Goal: Entertainment & Leisure: Consume media (video, audio)

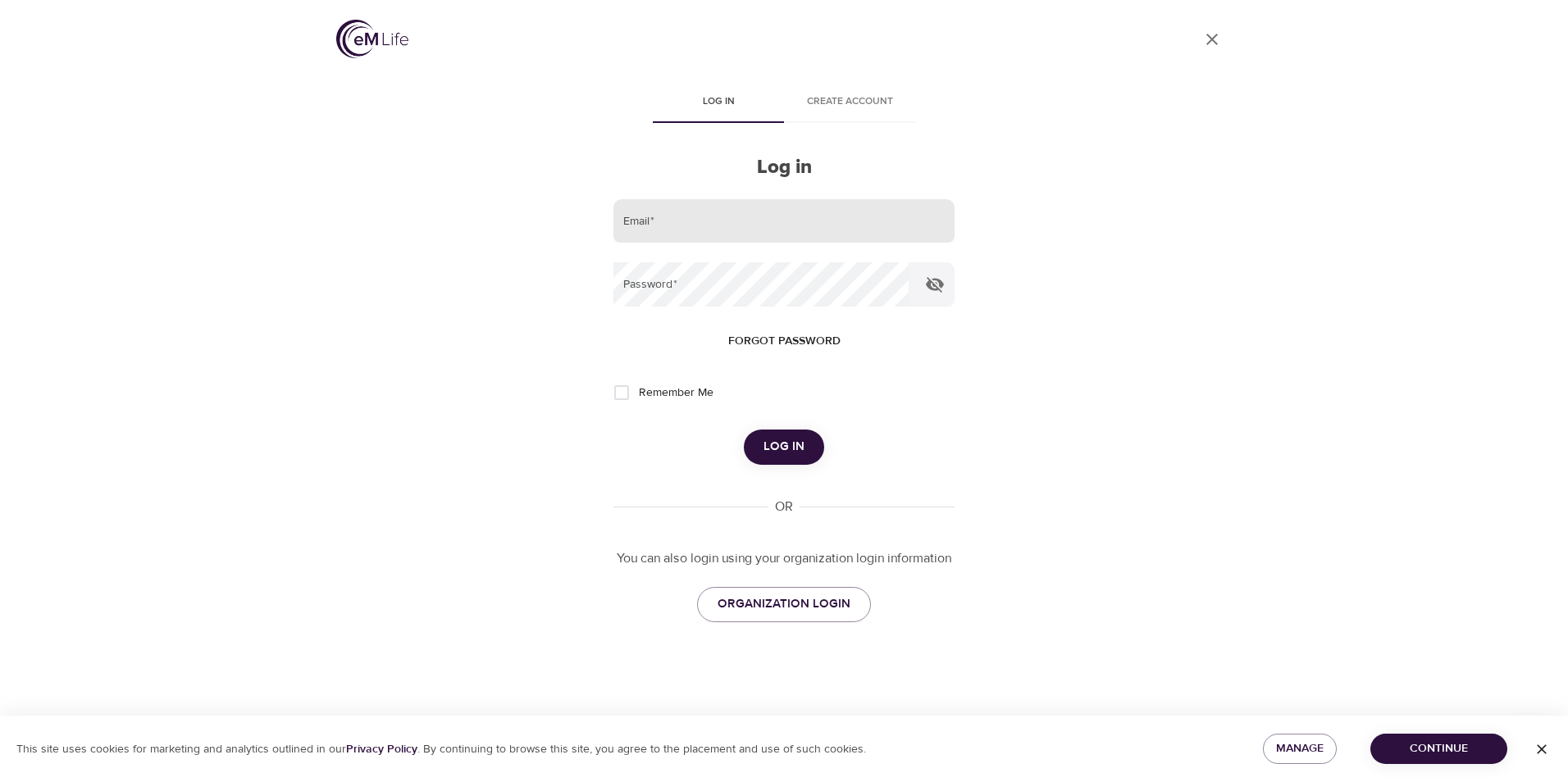
click at [701, 218] on input "email" at bounding box center [784, 221] width 342 height 44
type input "robertalmiller@comcast.net"
click at [744, 430] on button "Log in" at bounding box center [784, 446] width 81 height 34
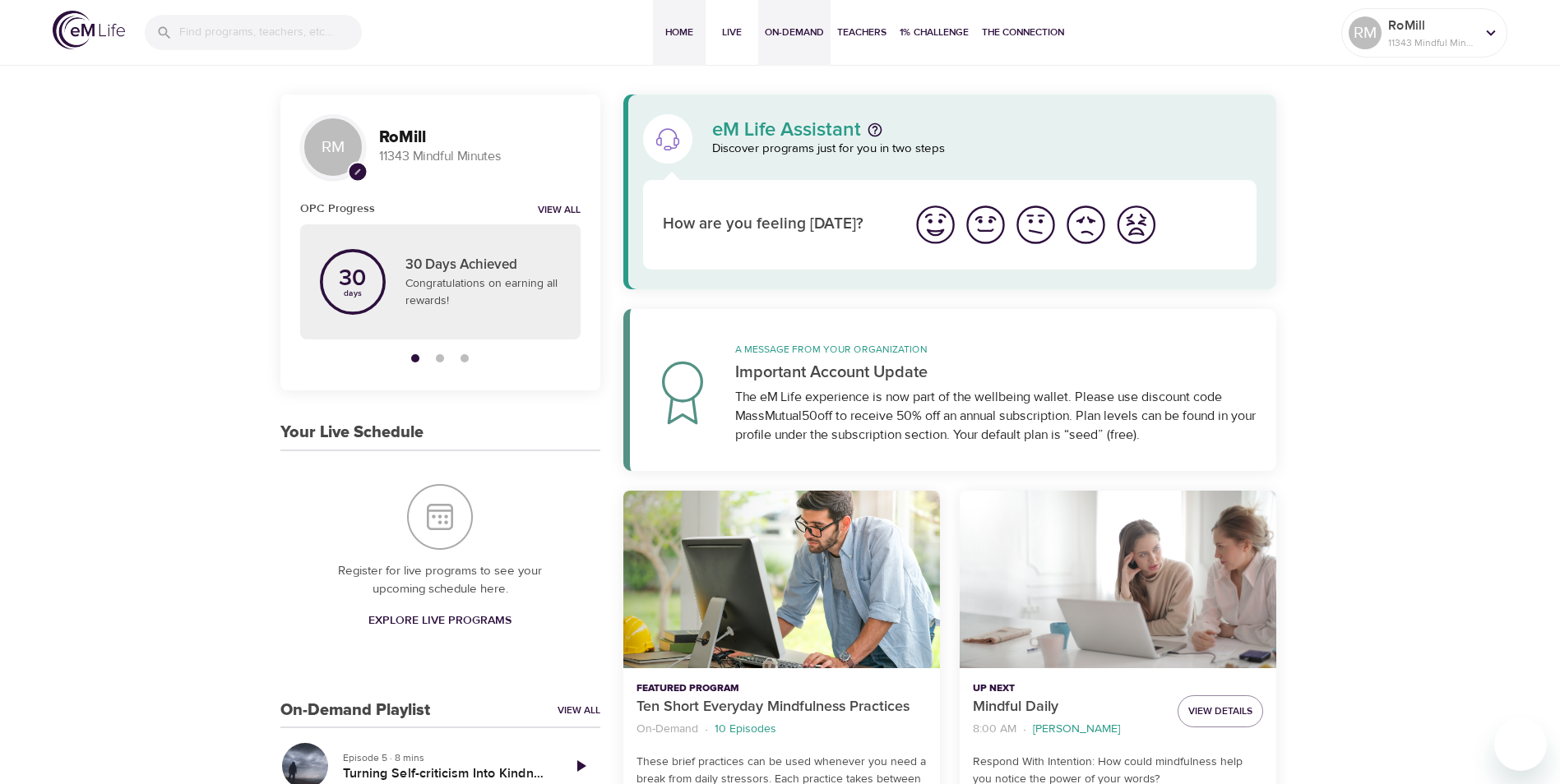
click at [791, 34] on span "On-Demand" at bounding box center [794, 32] width 59 height 18
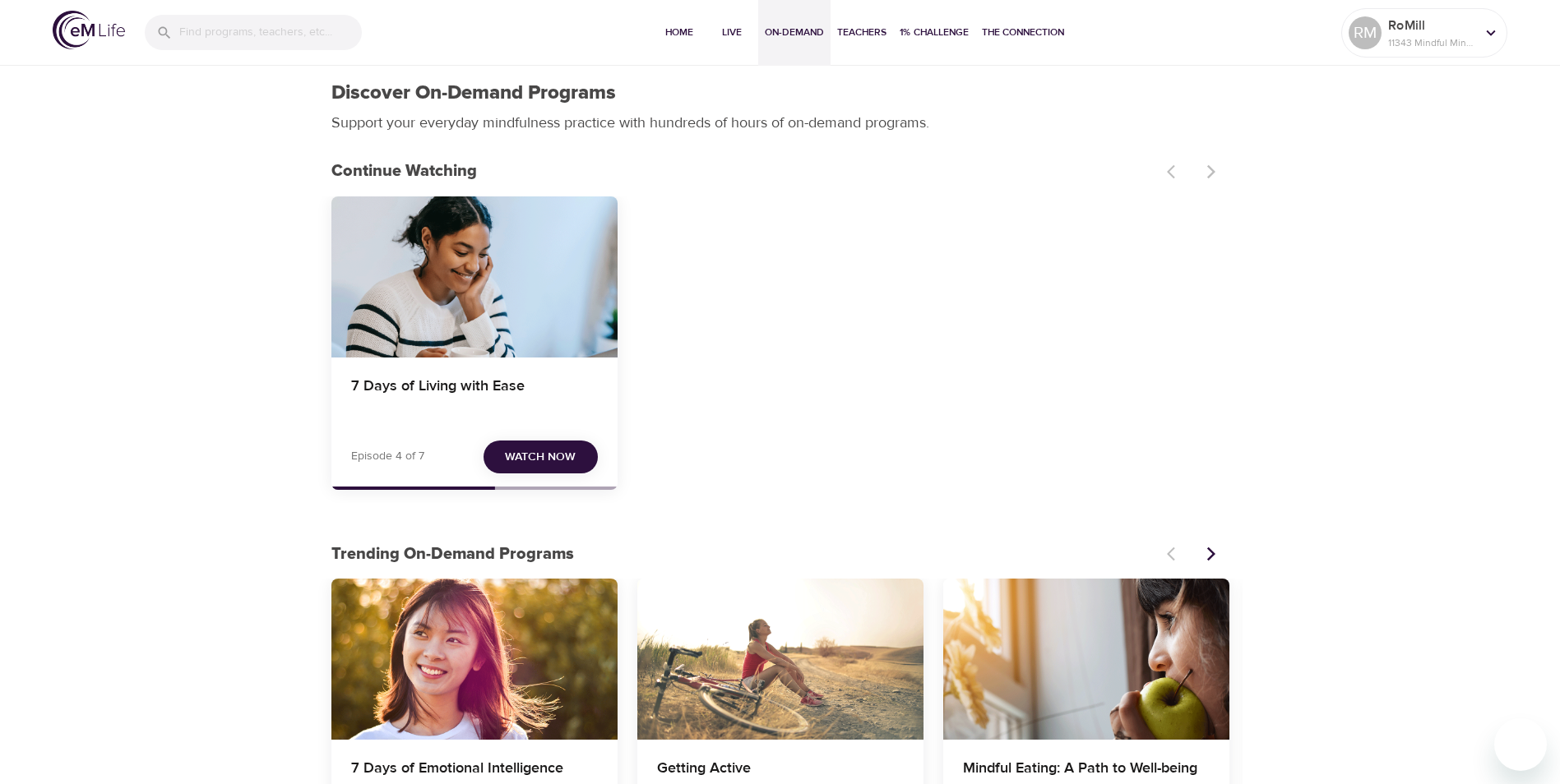
click at [505, 451] on button "Watch Now" at bounding box center [541, 458] width 114 height 34
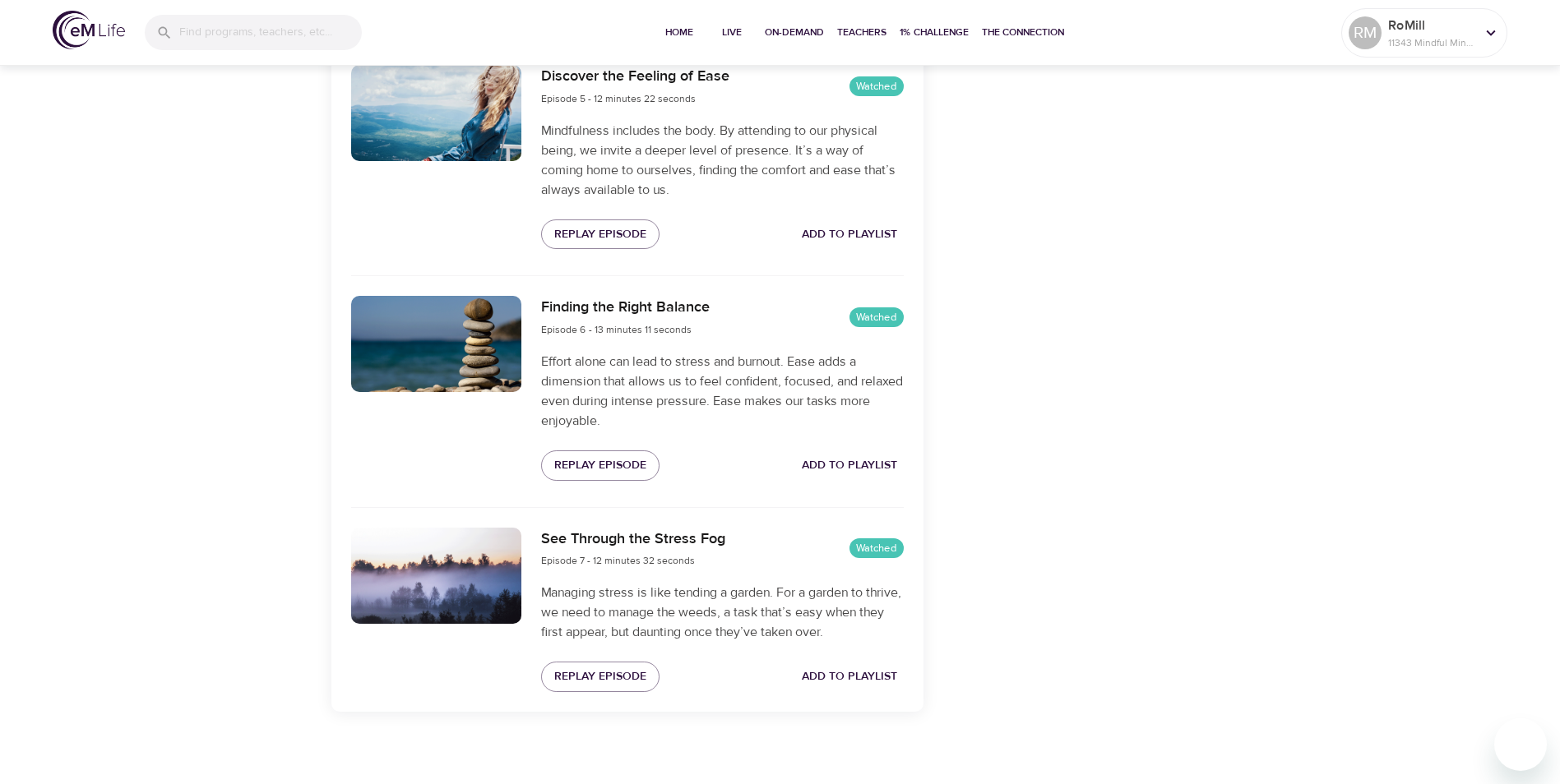
scroll to position [1518, 0]
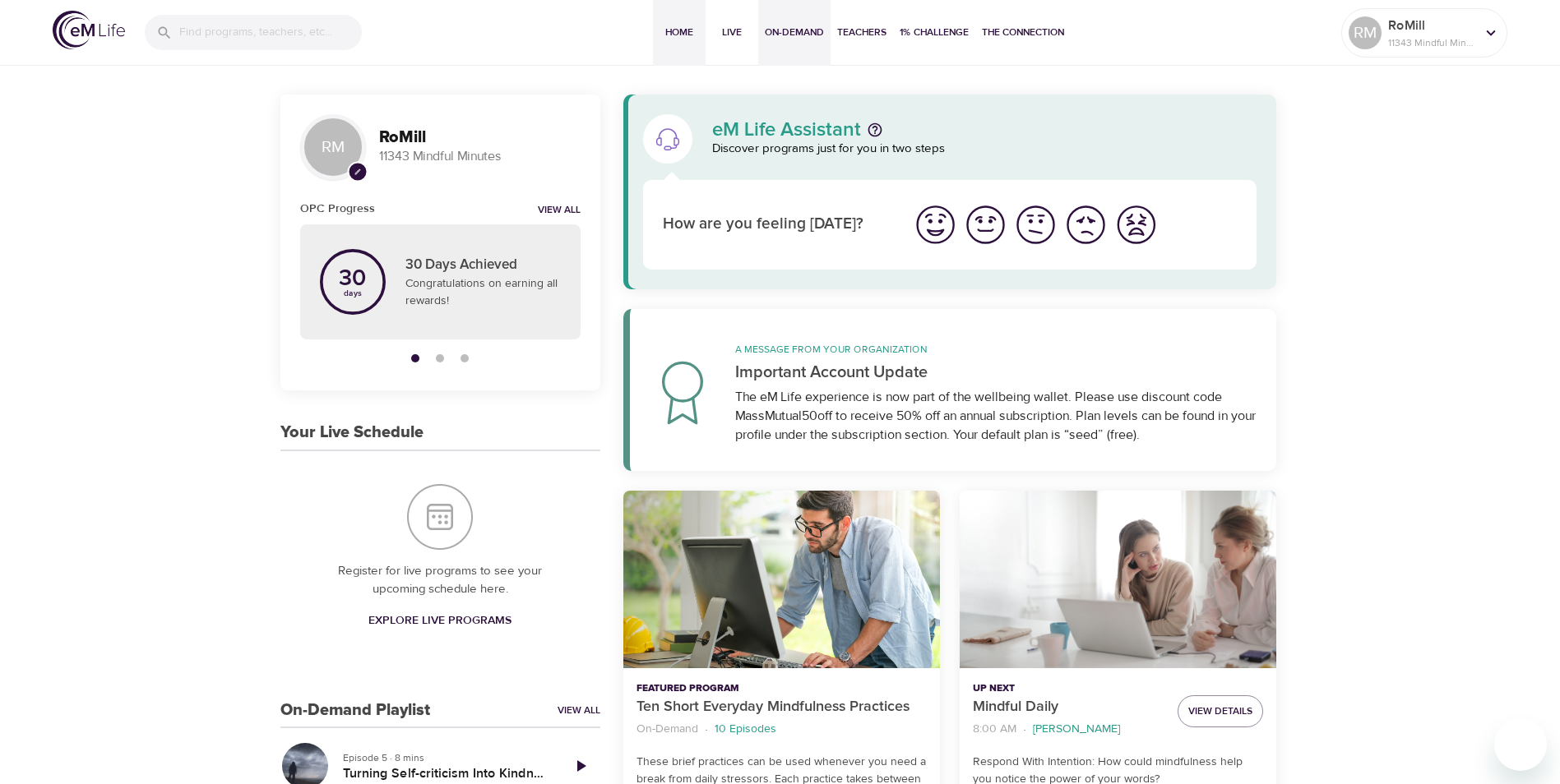
click at [795, 27] on span "On-Demand" at bounding box center [794, 32] width 59 height 18
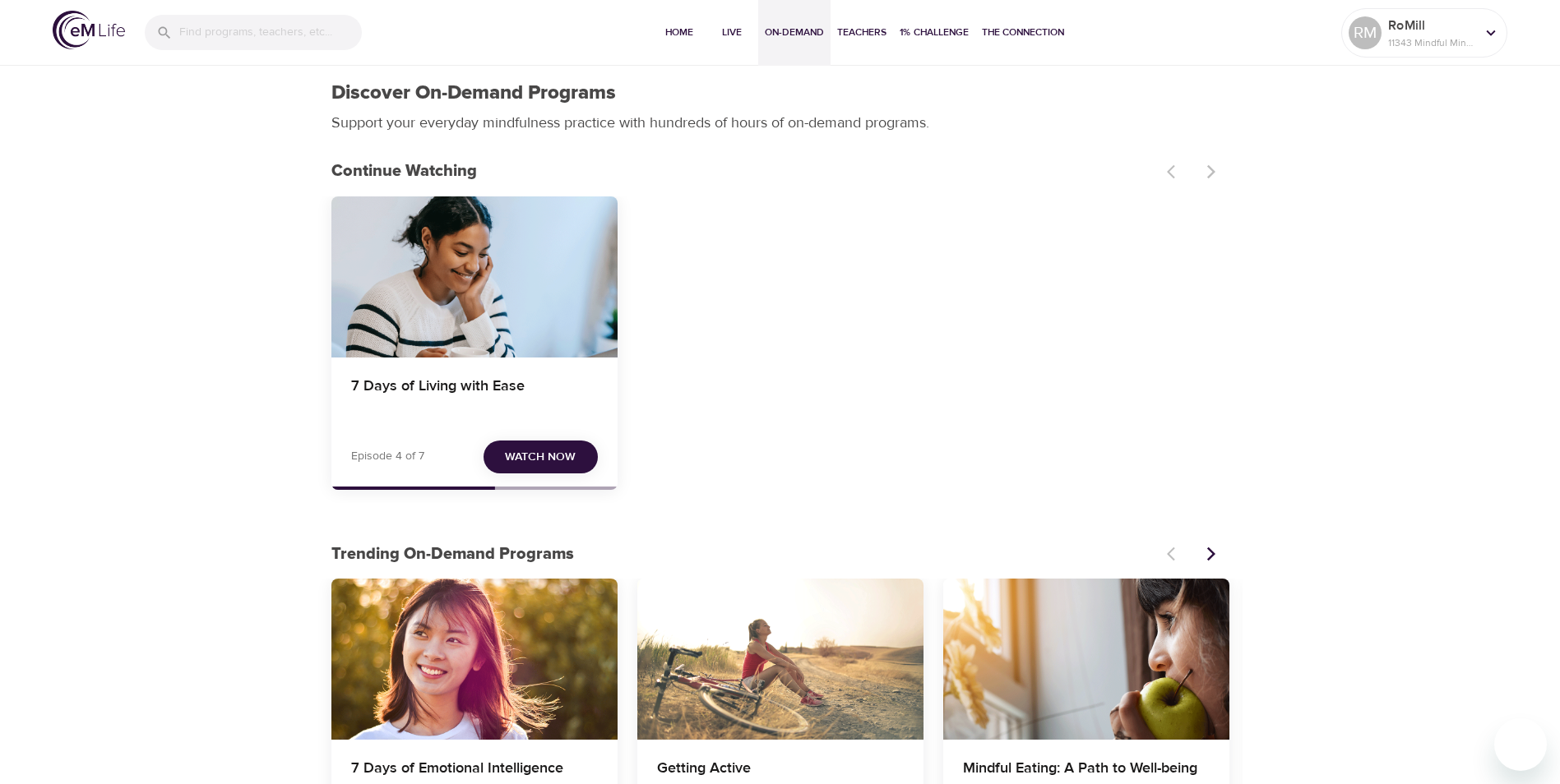
click at [546, 451] on span "Watch Now" at bounding box center [540, 458] width 71 height 20
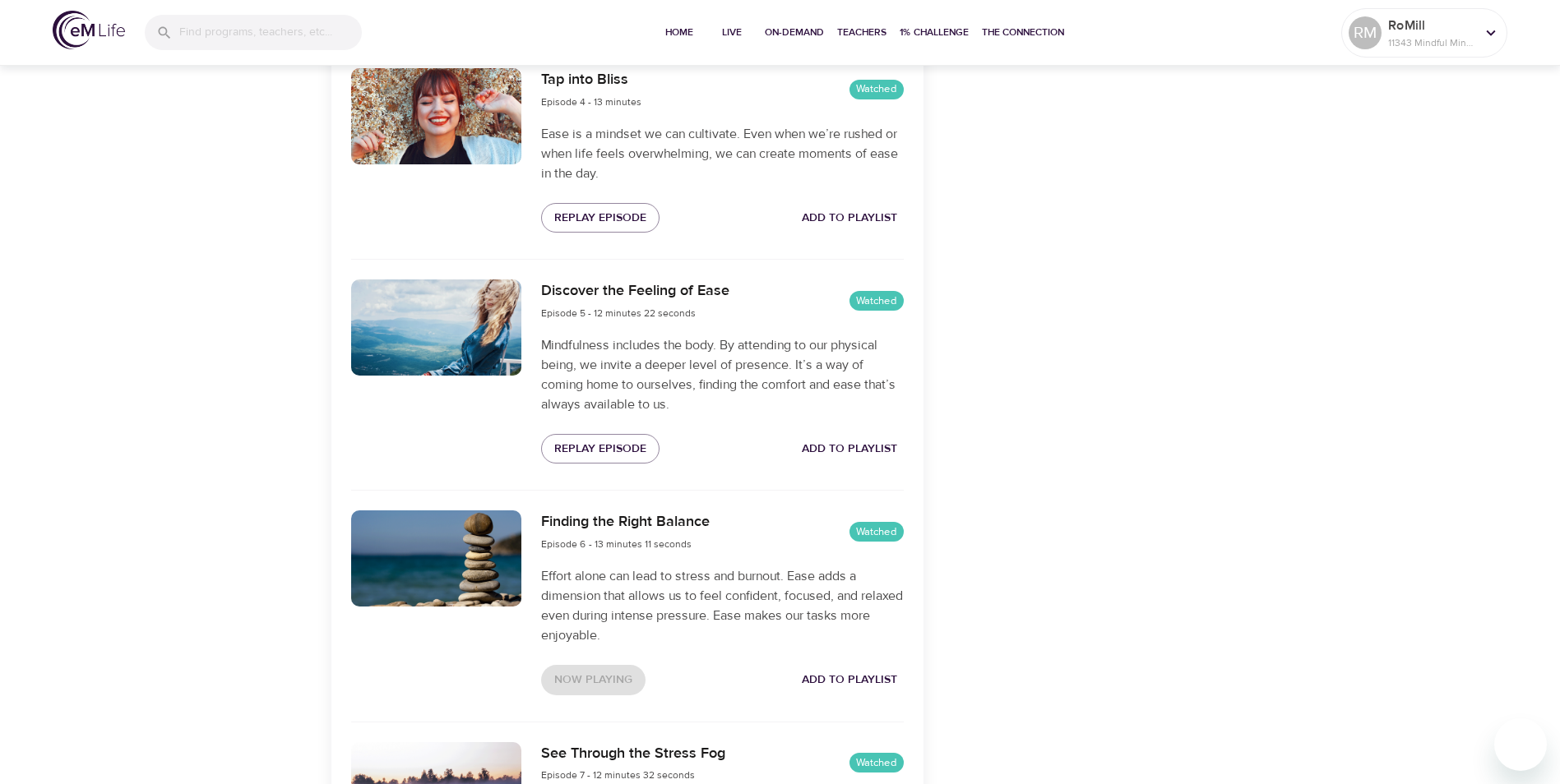
scroll to position [1518, 0]
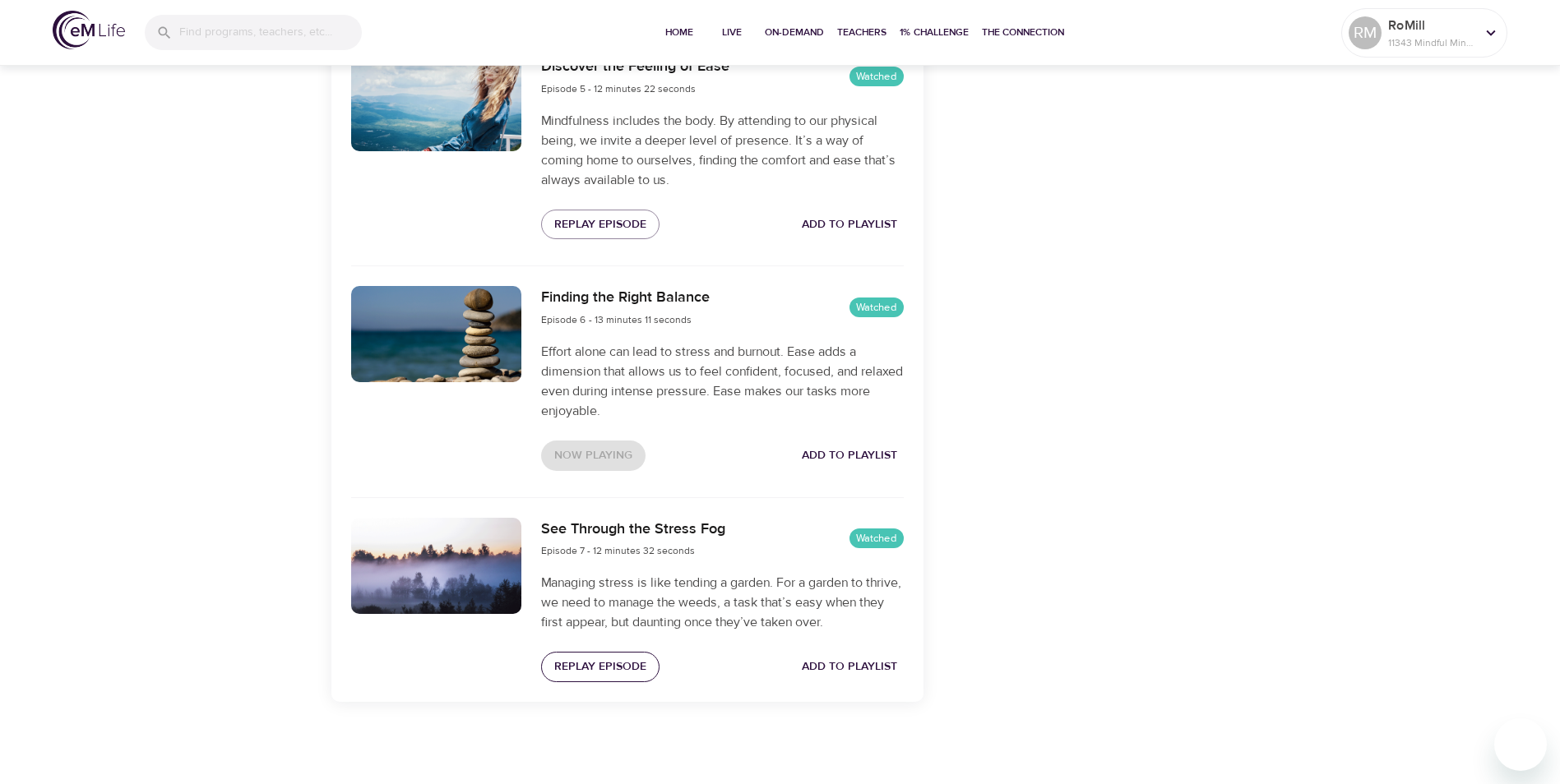
click at [618, 657] on span "Replay Episode" at bounding box center [600, 667] width 92 height 20
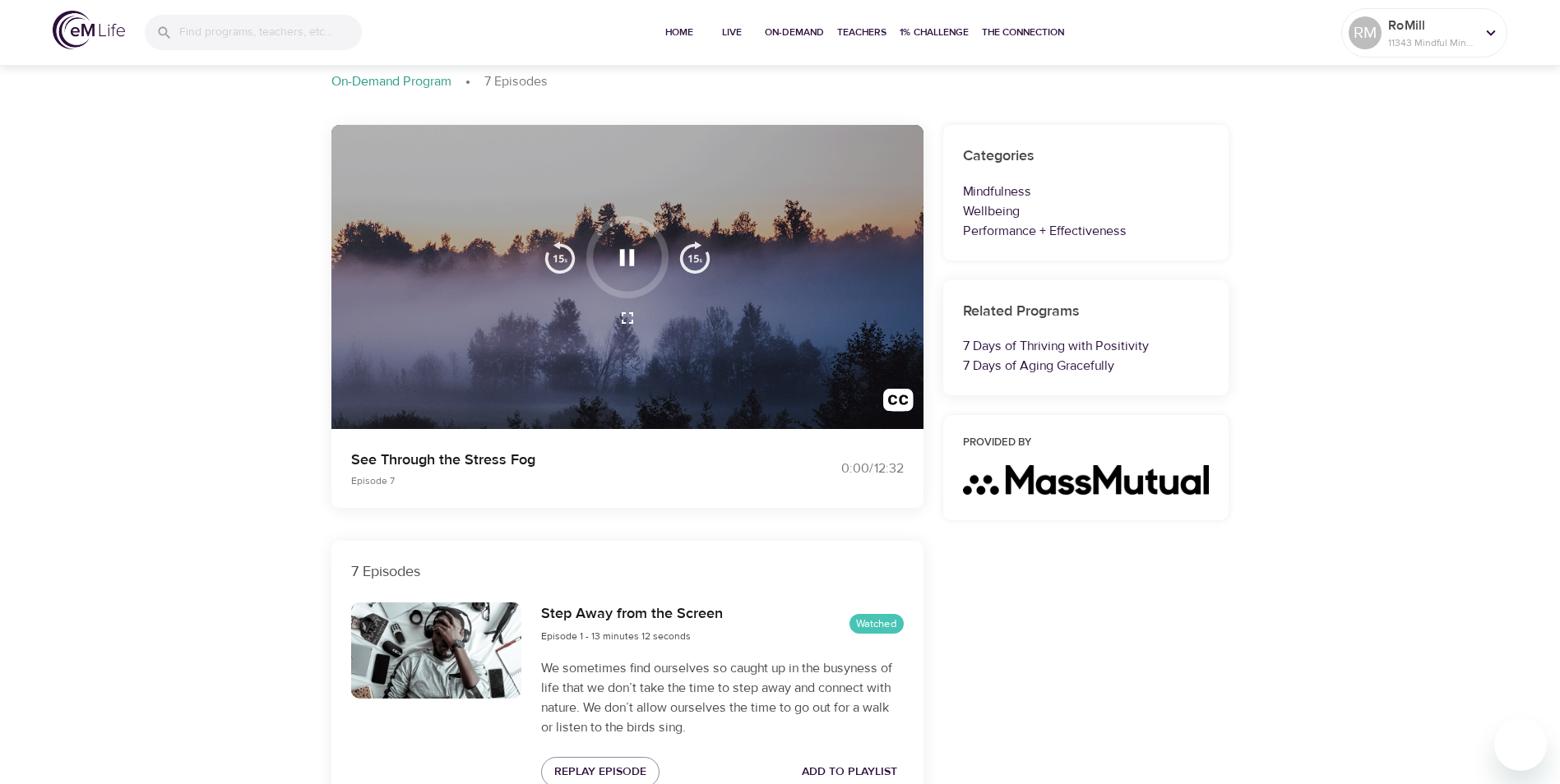
scroll to position [0, 0]
